Goal: Communication & Community: Share content

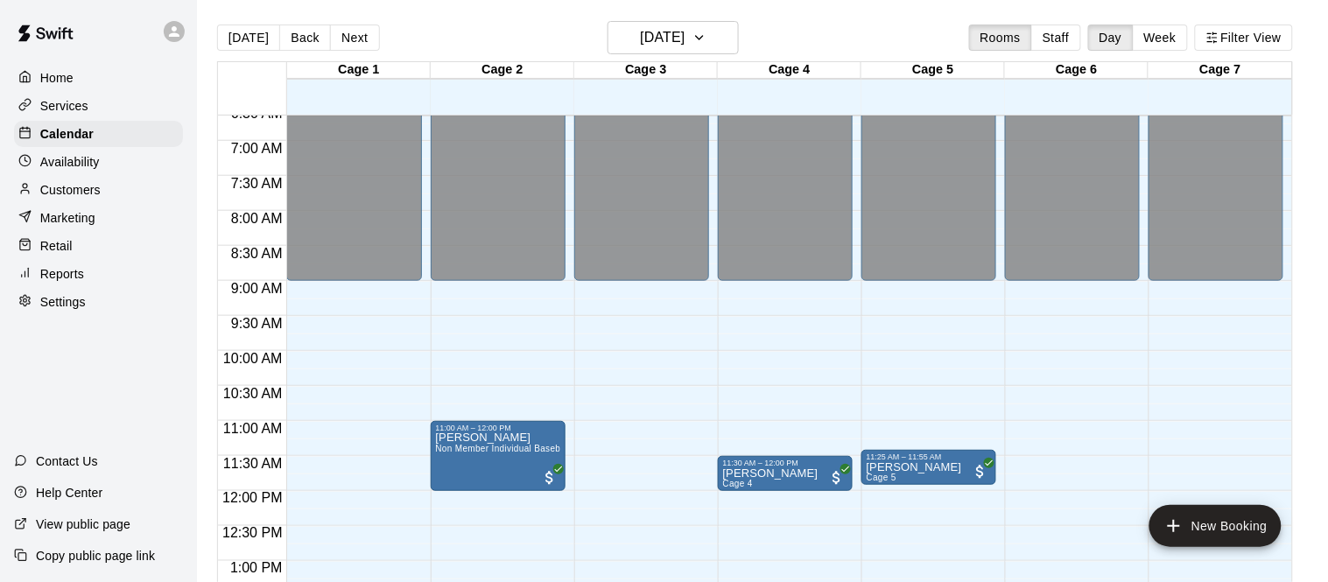
scroll to position [461, 0]
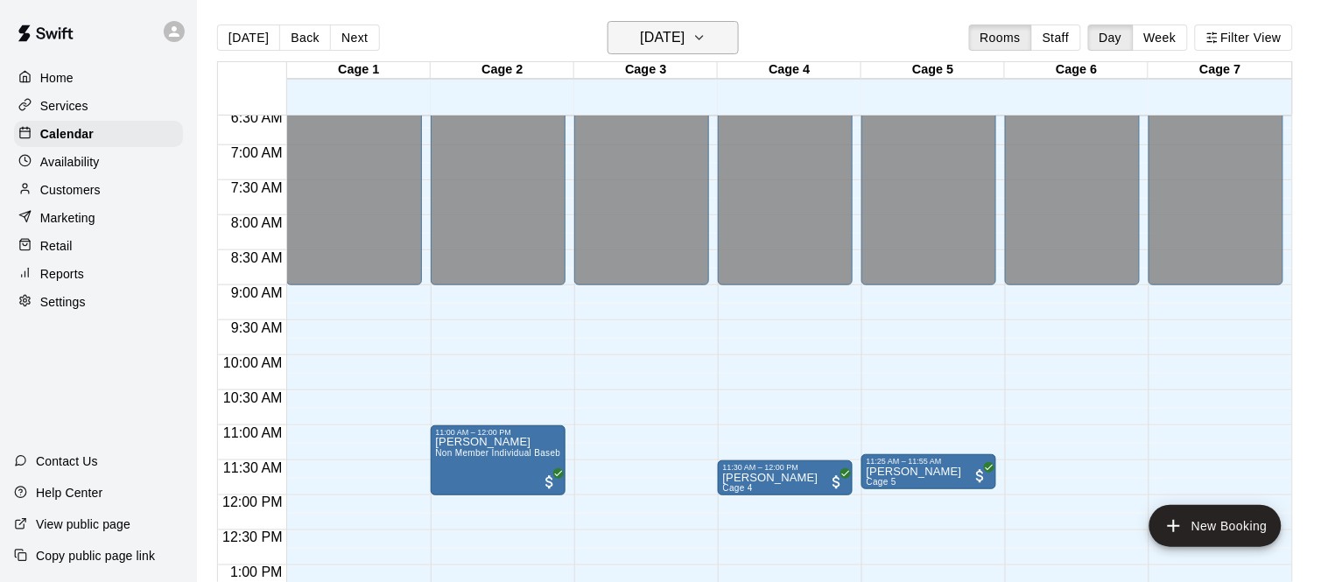
click at [640, 37] on h6 "[DATE]" at bounding box center [662, 37] width 45 height 25
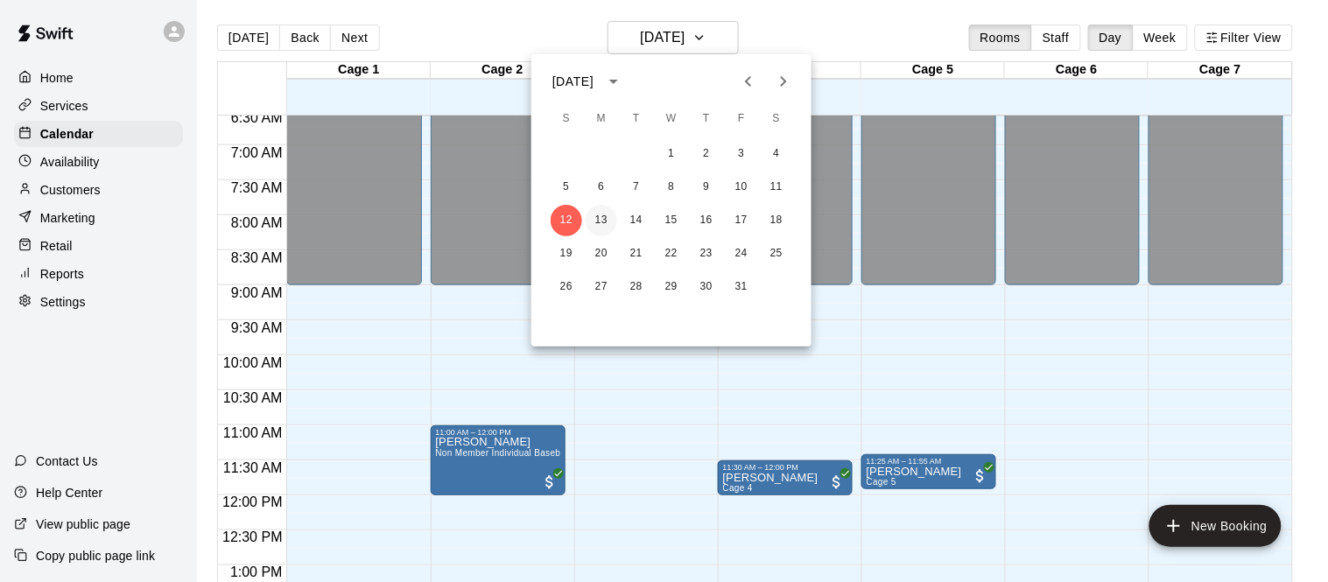
click at [599, 219] on button "13" at bounding box center [602, 221] width 32 height 32
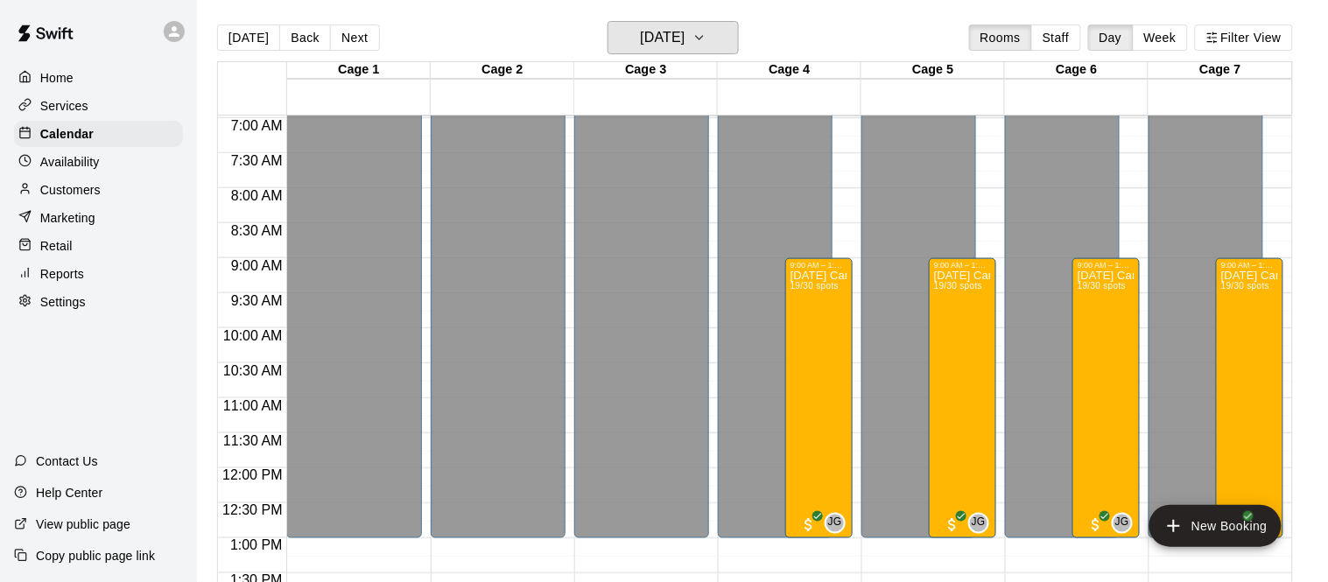
scroll to position [484, 0]
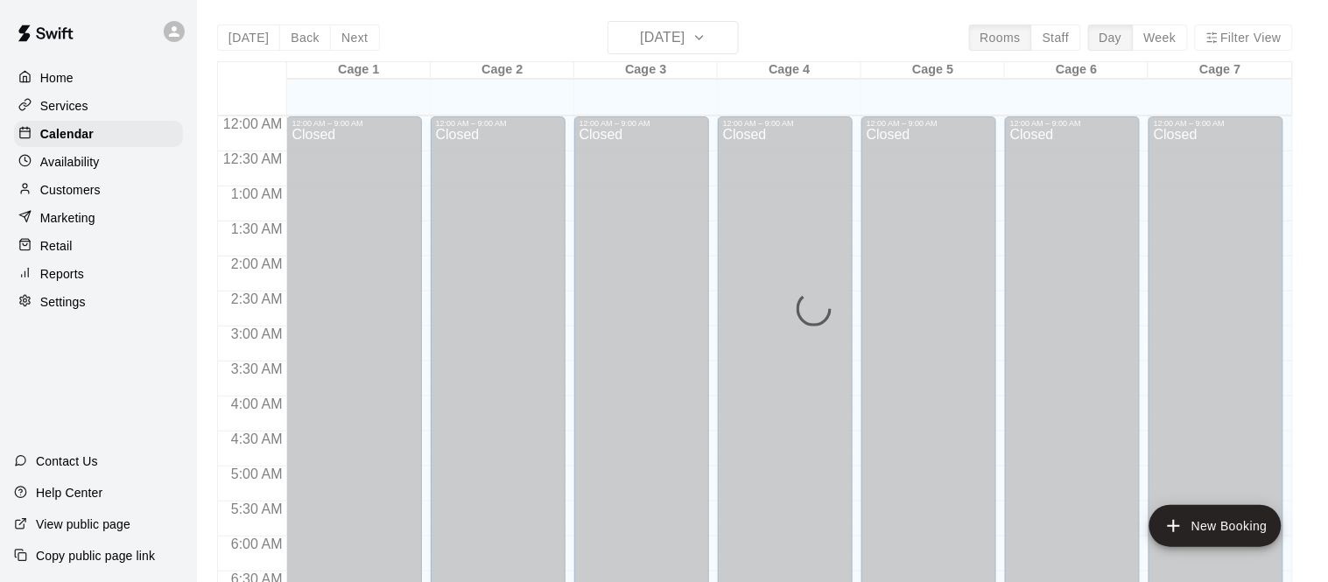
scroll to position [1142, 0]
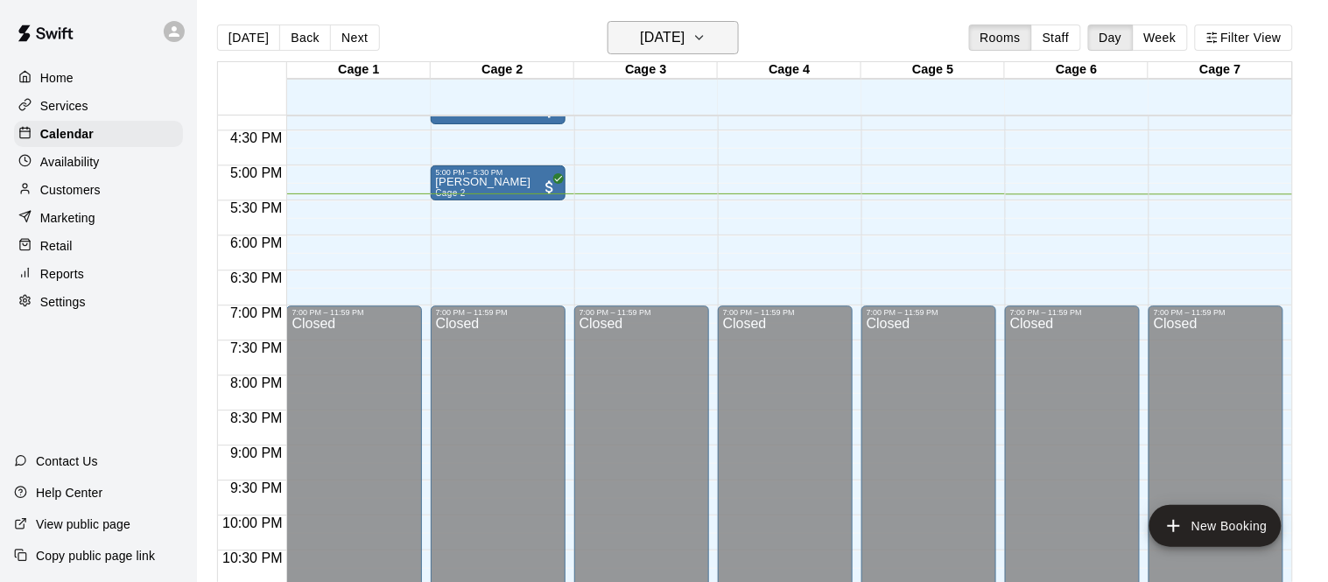
click at [655, 39] on h6 "[DATE]" at bounding box center [662, 37] width 45 height 25
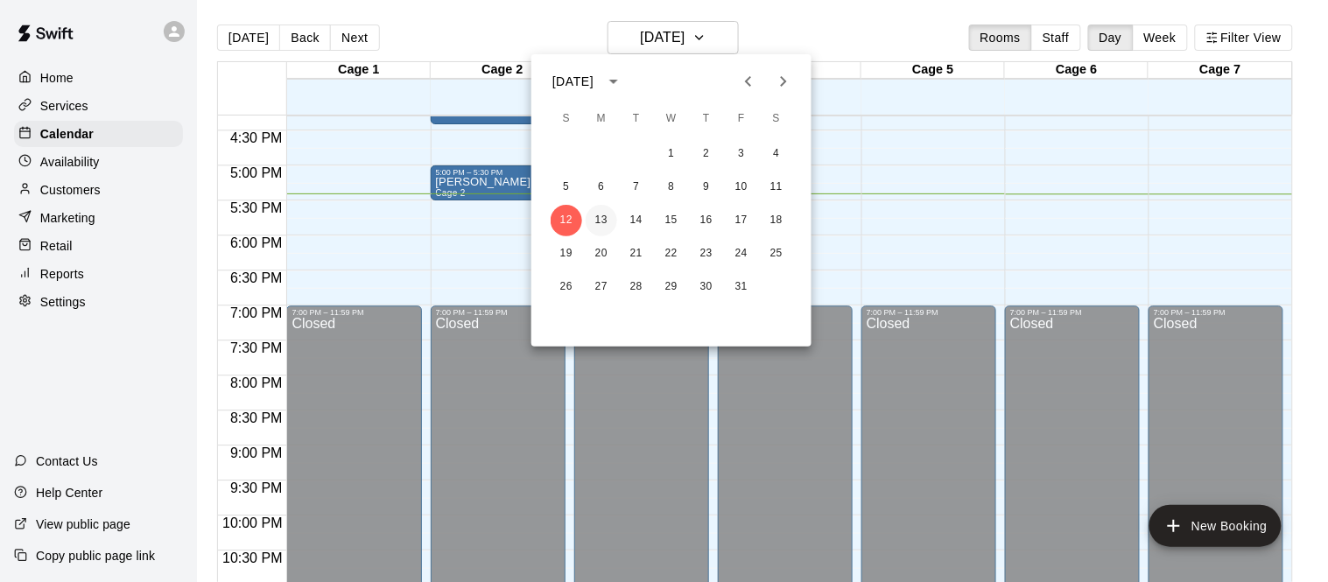
click at [602, 218] on button "13" at bounding box center [602, 221] width 32 height 32
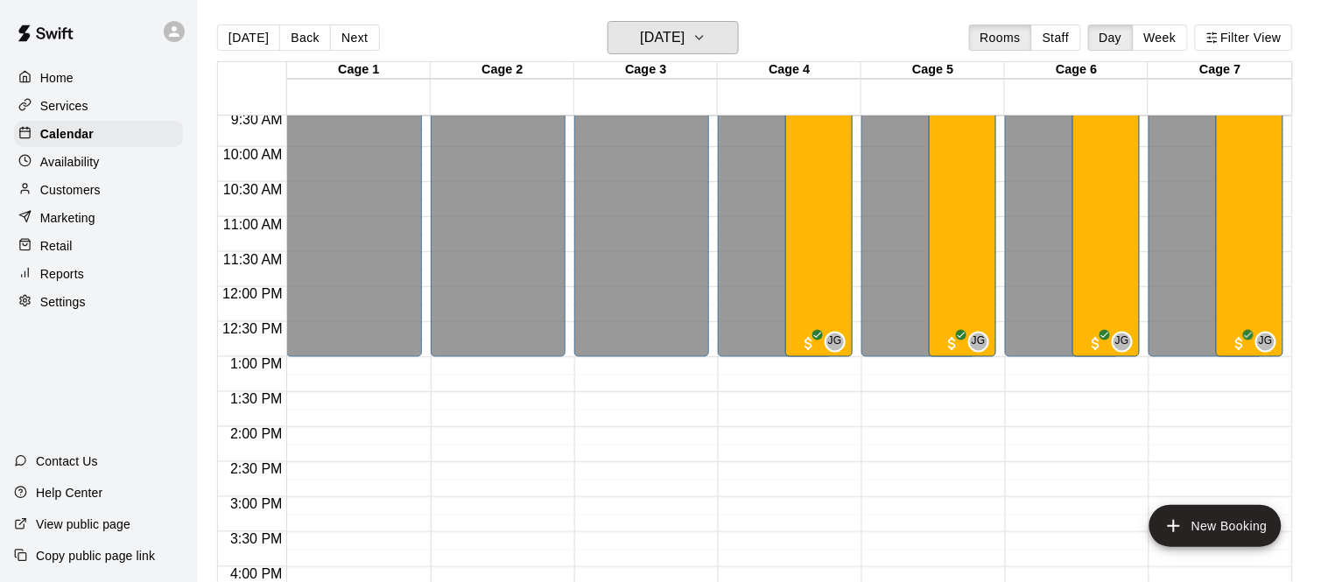
scroll to position [680, 0]
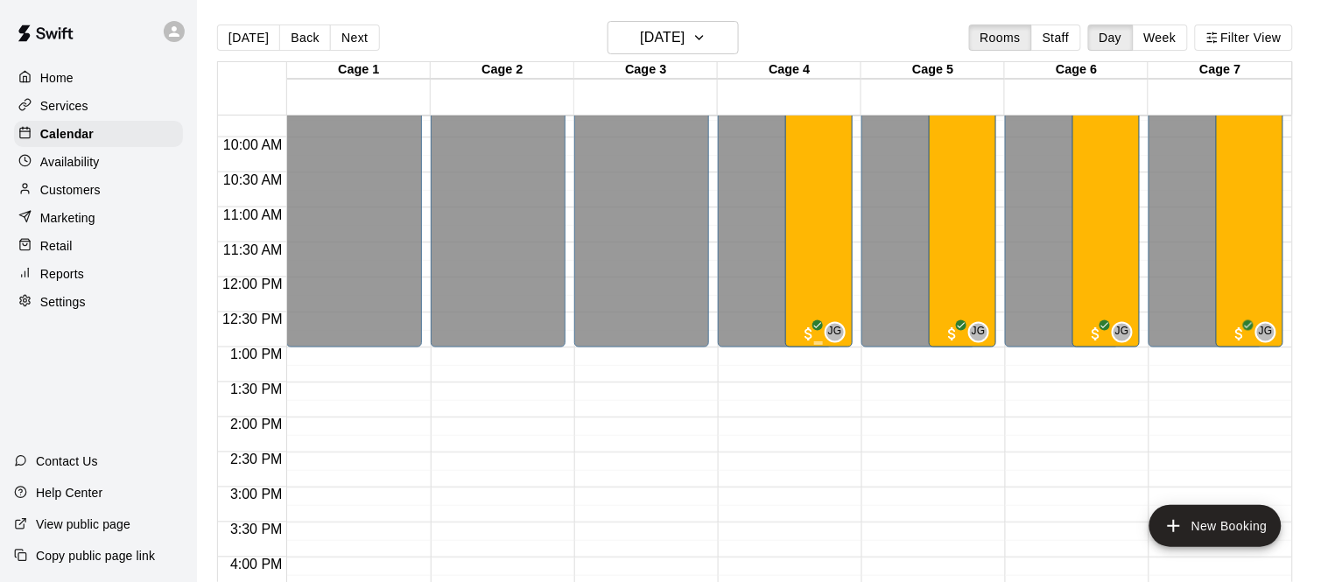
click at [817, 208] on div "[DATE] Camp [DATE] 19/30 spots" at bounding box center [819, 370] width 57 height 582
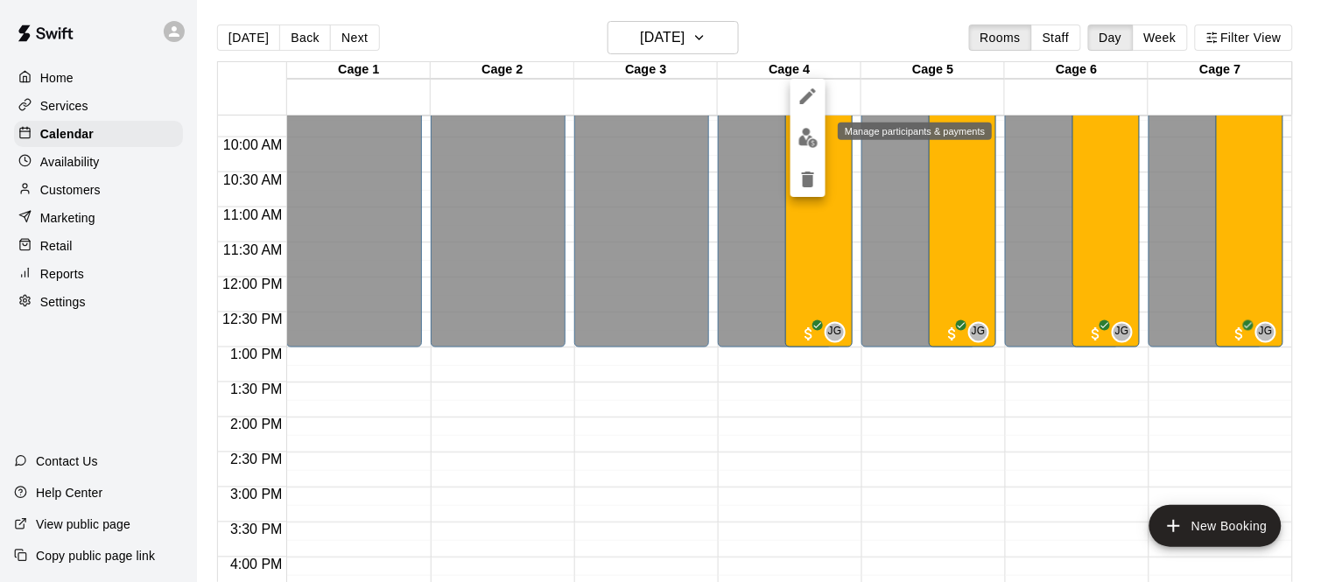
click at [809, 138] on img "edit" at bounding box center [809, 138] width 20 height 20
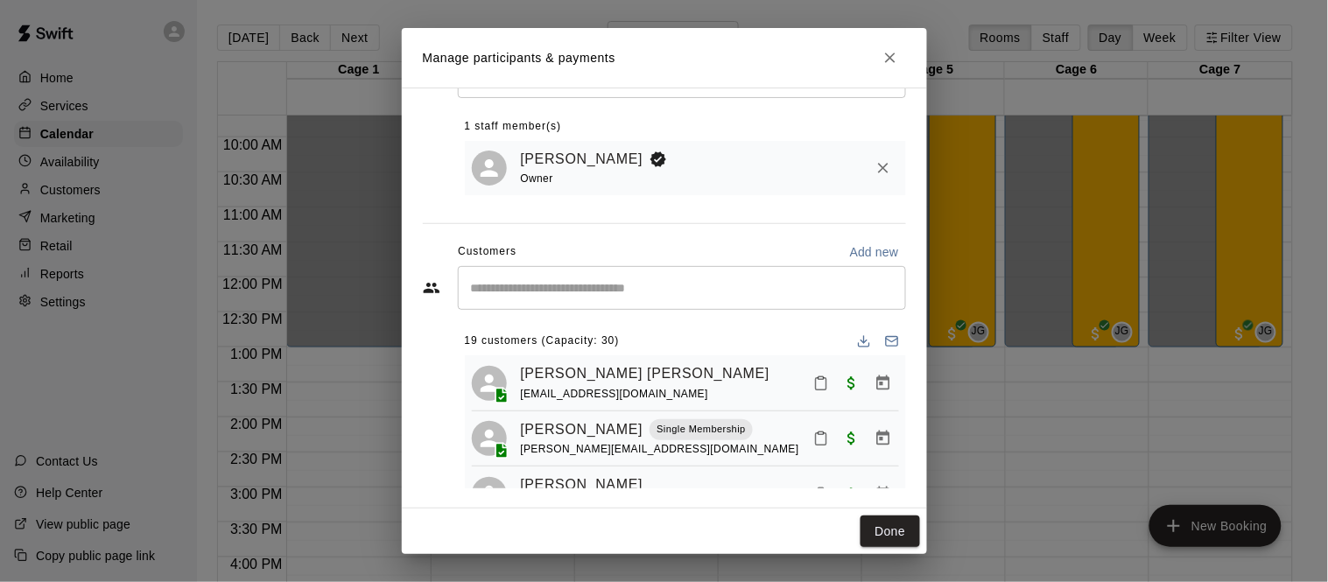
scroll to position [80, 0]
click at [889, 339] on icon "Email participants" at bounding box center [892, 341] width 14 height 14
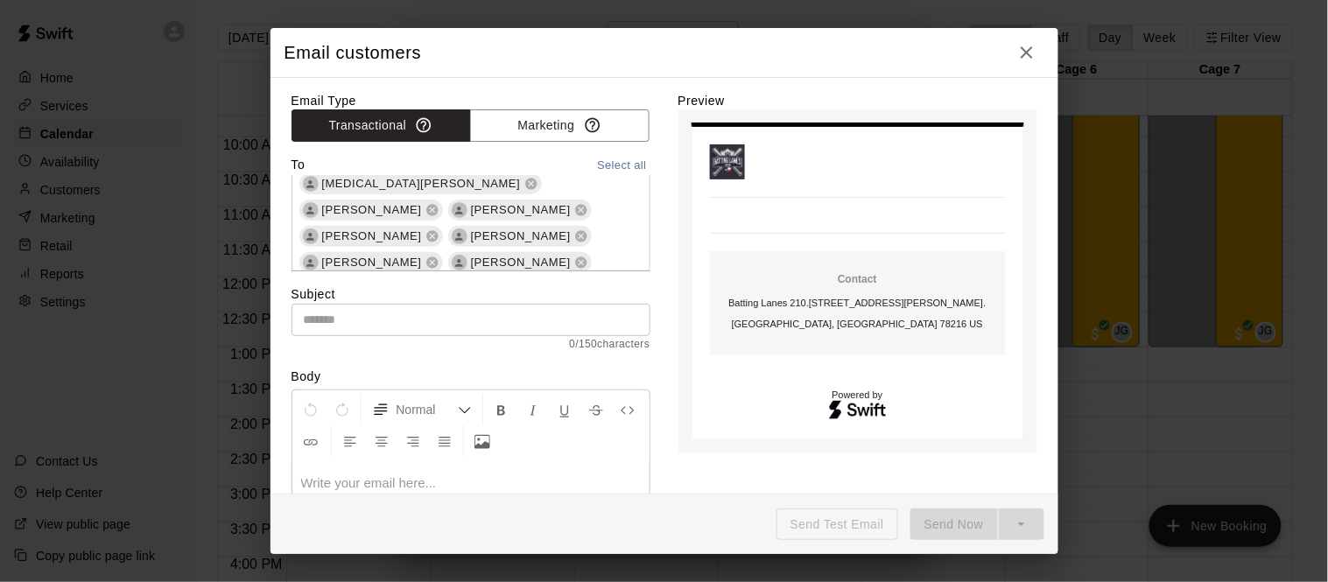
scroll to position [413, 0]
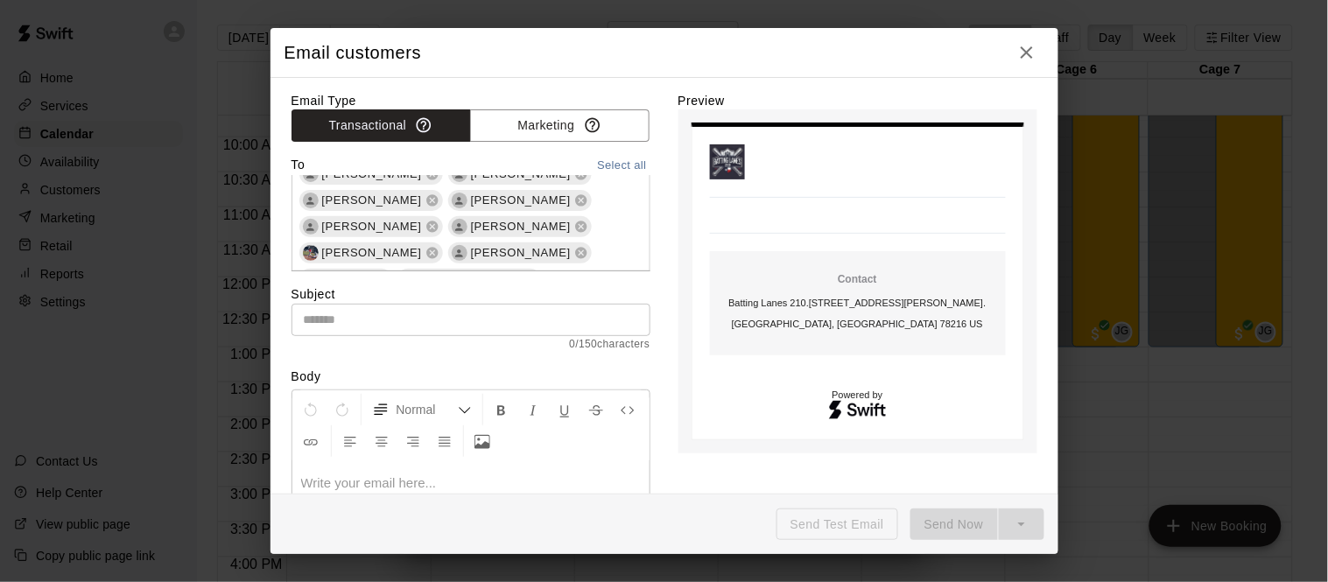
click at [367, 312] on input "text" at bounding box center [471, 320] width 359 height 32
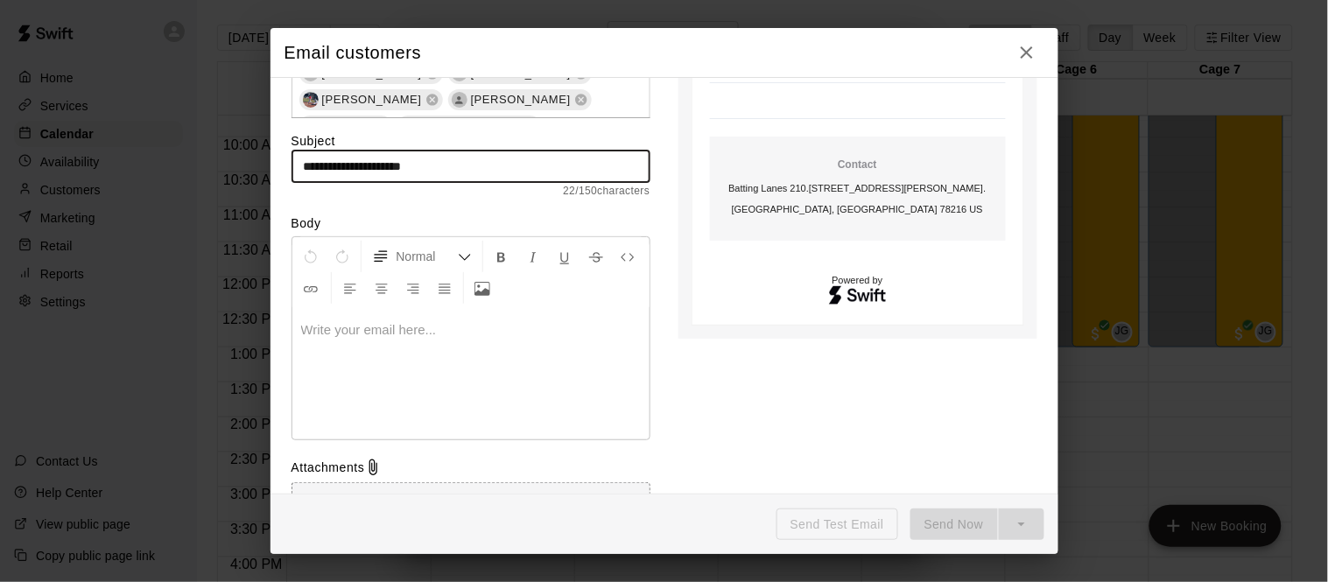
scroll to position [151, 0]
type input "**********"
click at [395, 376] on div at bounding box center [470, 375] width 357 height 131
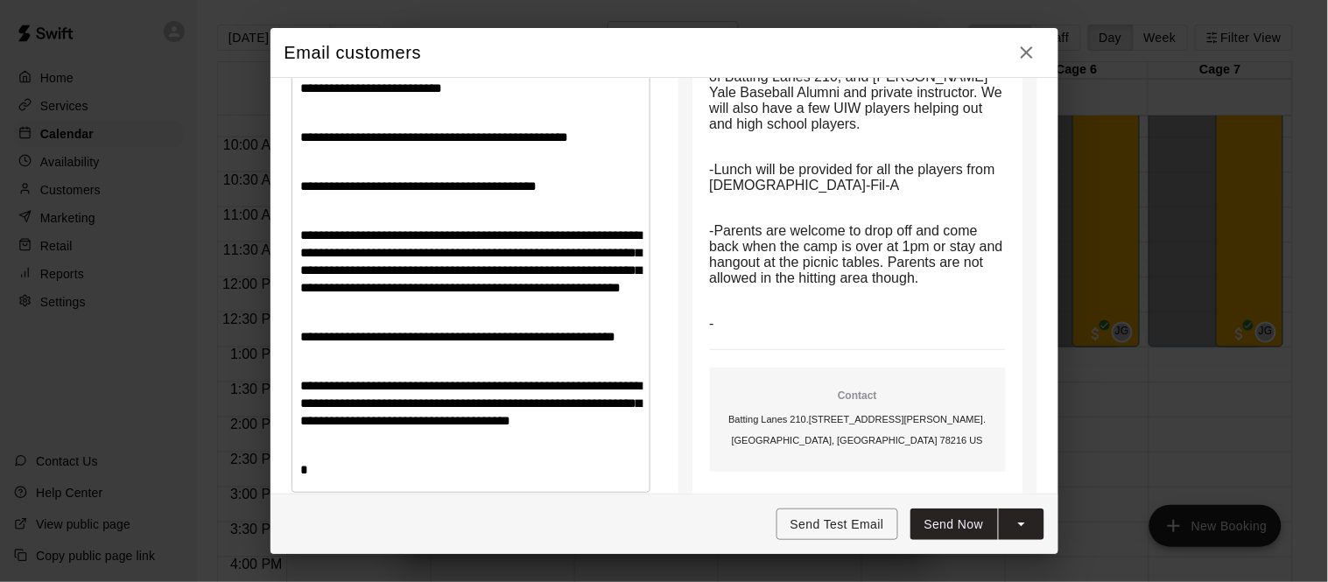
scroll to position [464, 0]
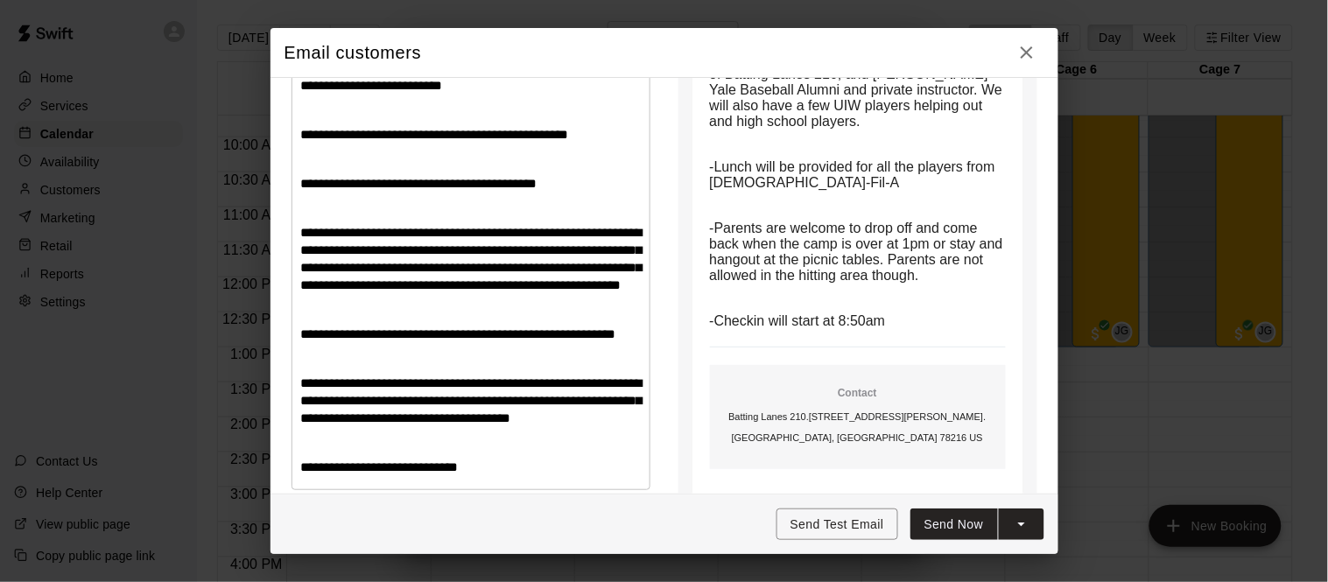
click at [341, 474] on span "**********" at bounding box center [380, 467] width 158 height 13
click at [500, 476] on p "**********" at bounding box center [471, 468] width 340 height 18
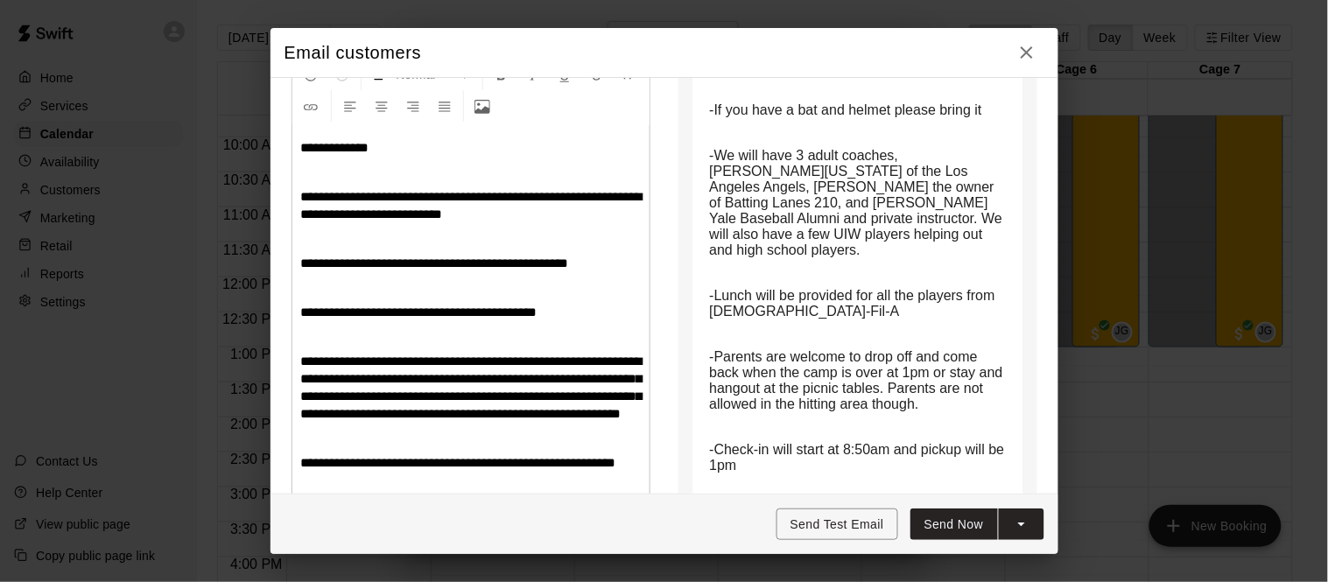
scroll to position [340, 0]
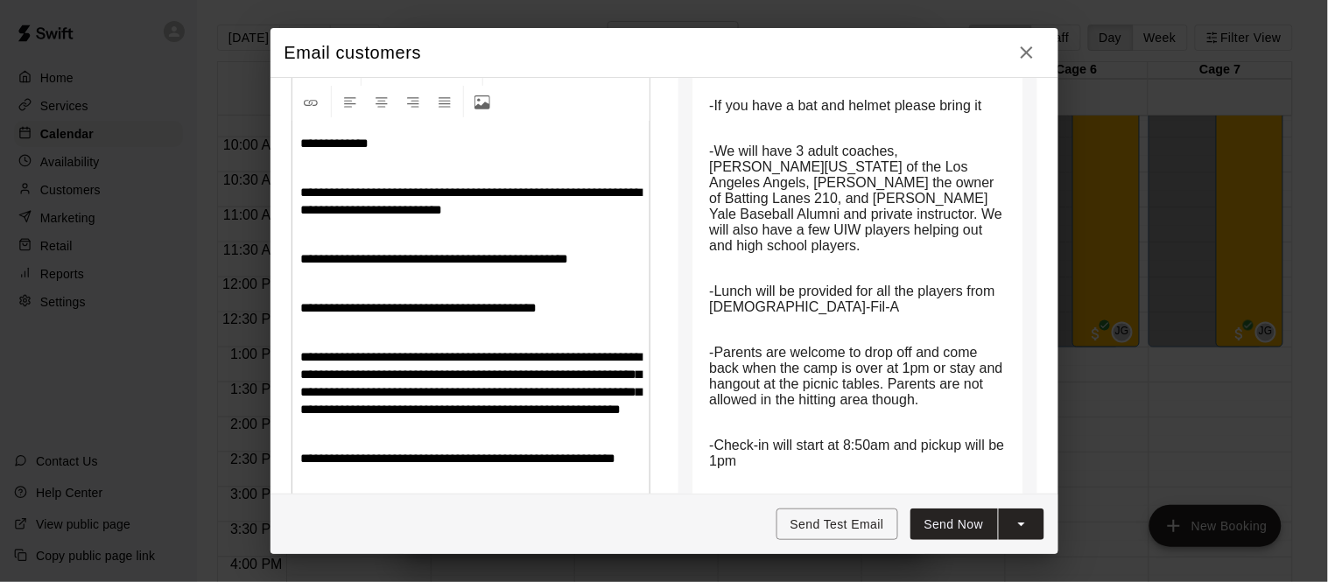
click at [968, 524] on button "Send Now" at bounding box center [955, 525] width 88 height 32
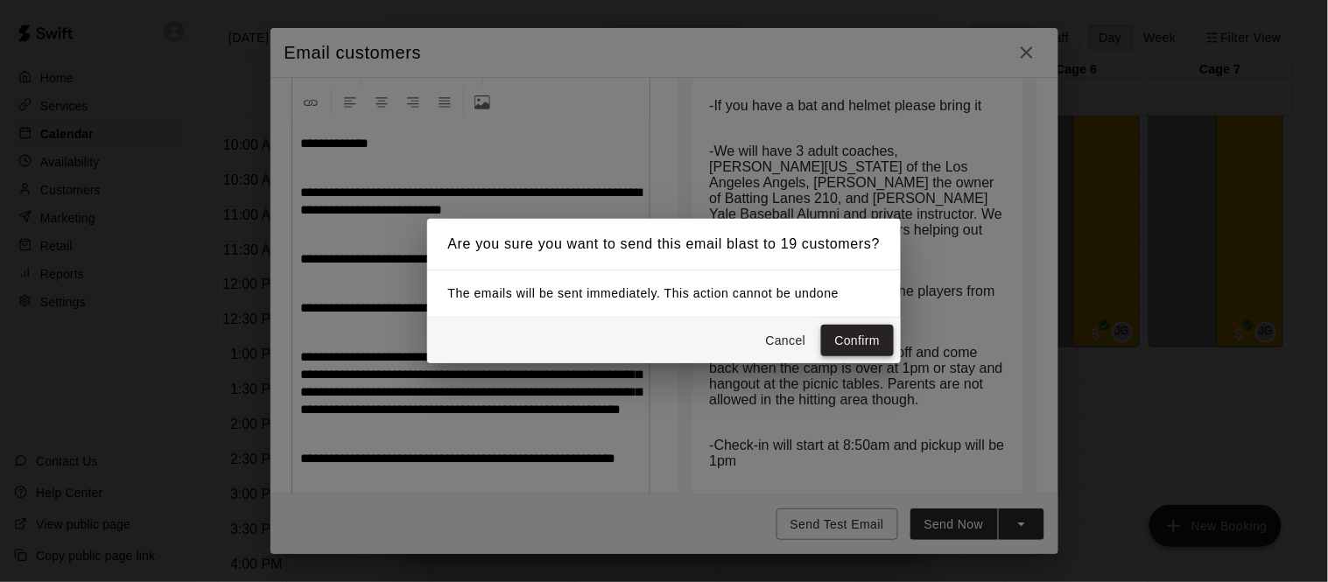
click at [874, 346] on button "Confirm" at bounding box center [858, 341] width 74 height 32
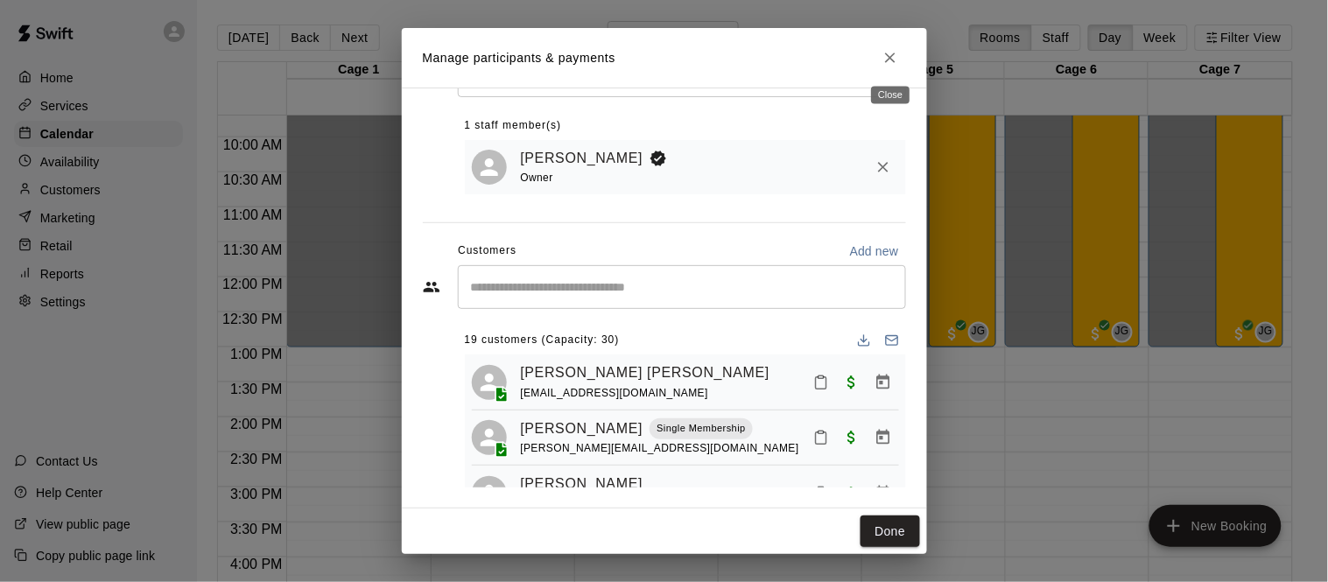
click at [884, 53] on icon "Close" at bounding box center [891, 58] width 18 height 18
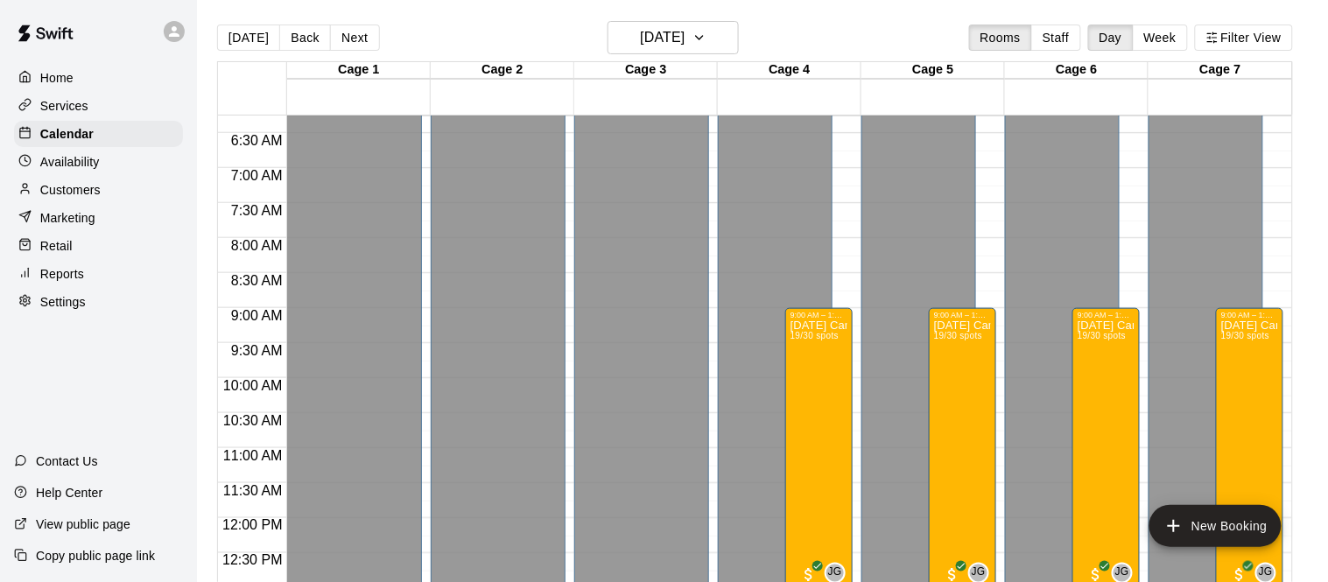
scroll to position [433, 0]
